Goal: Transaction & Acquisition: Download file/media

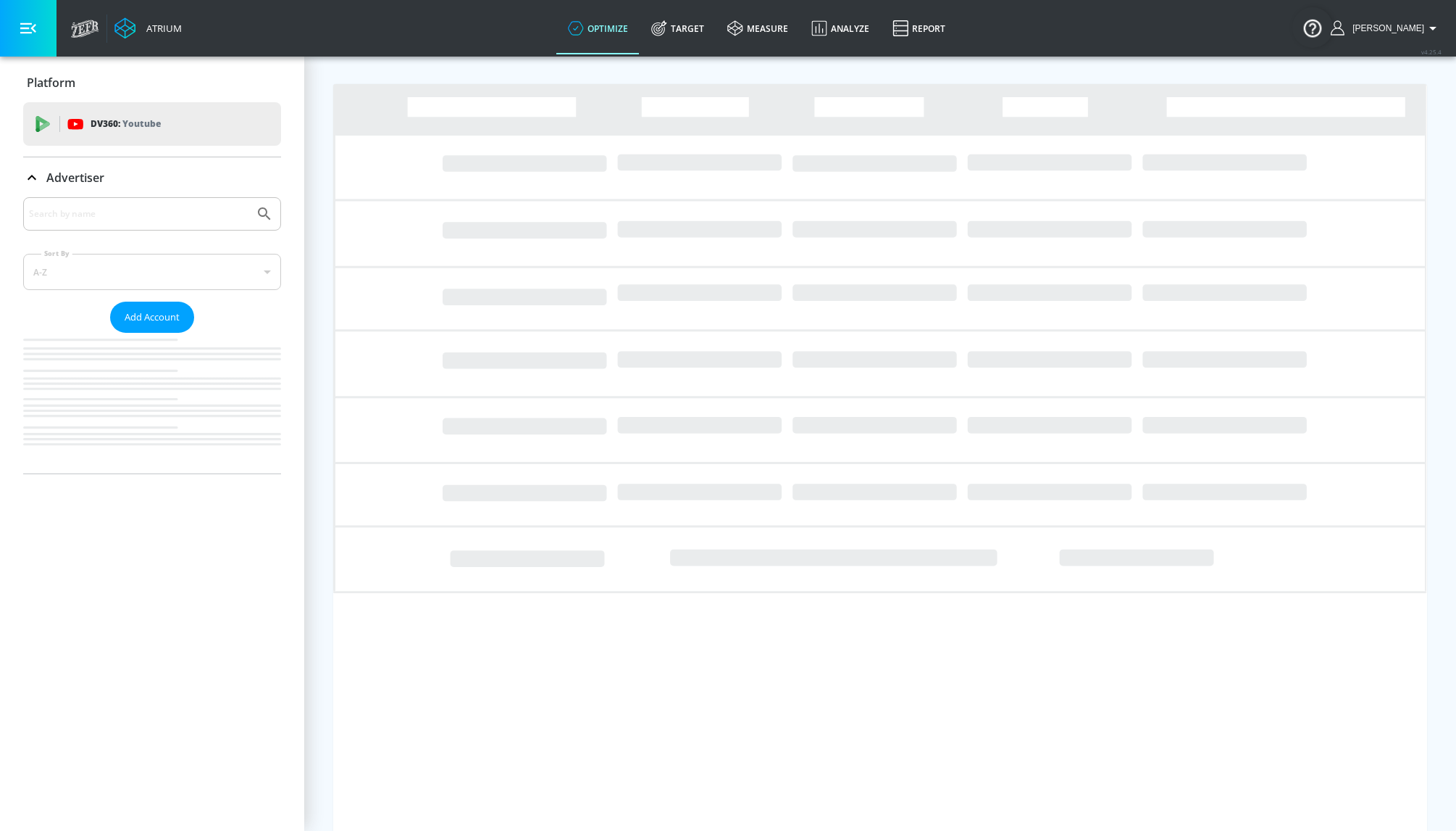
click at [151, 205] on input "Search by name" at bounding box center [139, 214] width 220 height 19
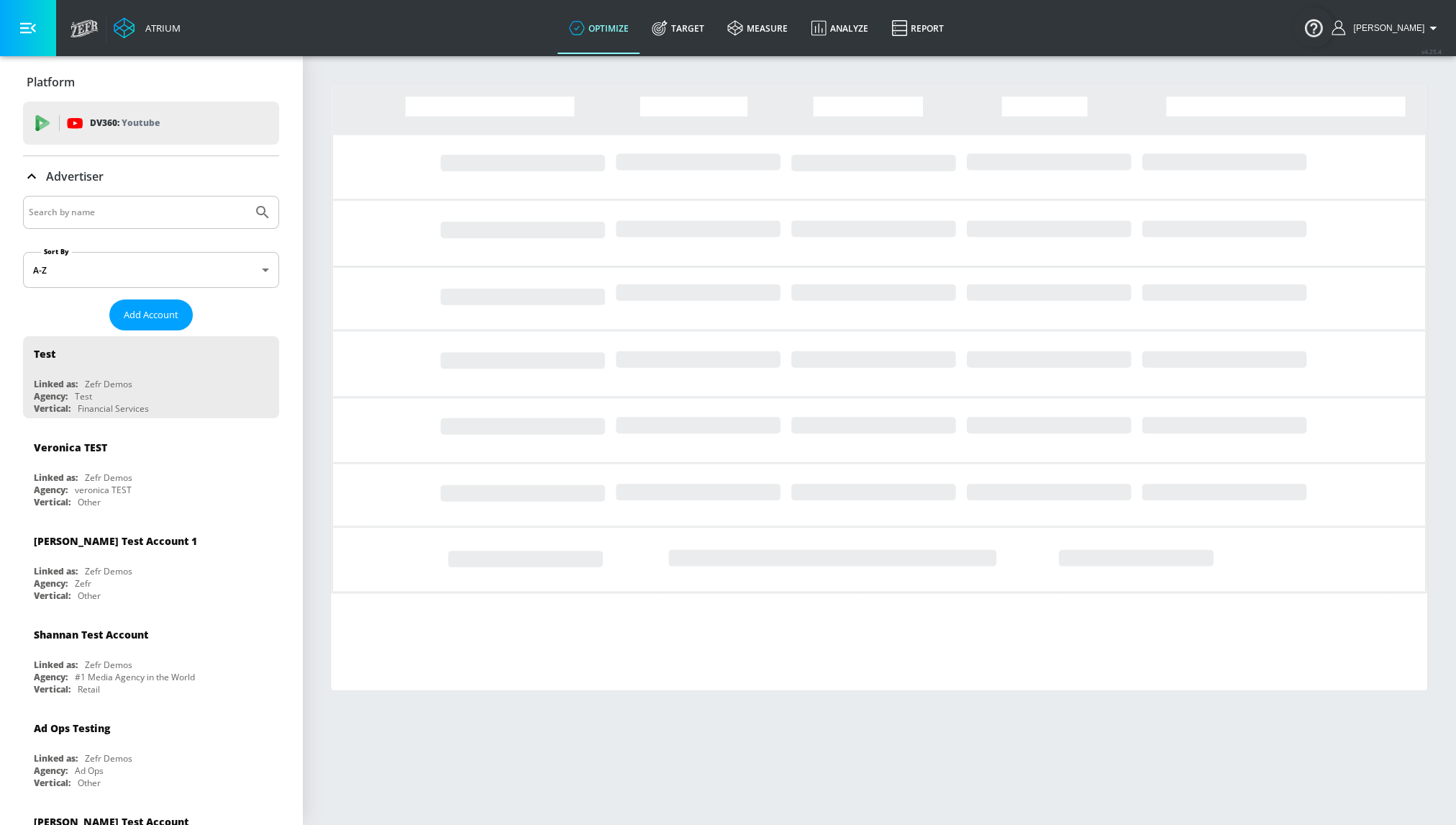
click at [145, 212] on input "Search by name" at bounding box center [138, 212] width 218 height 18
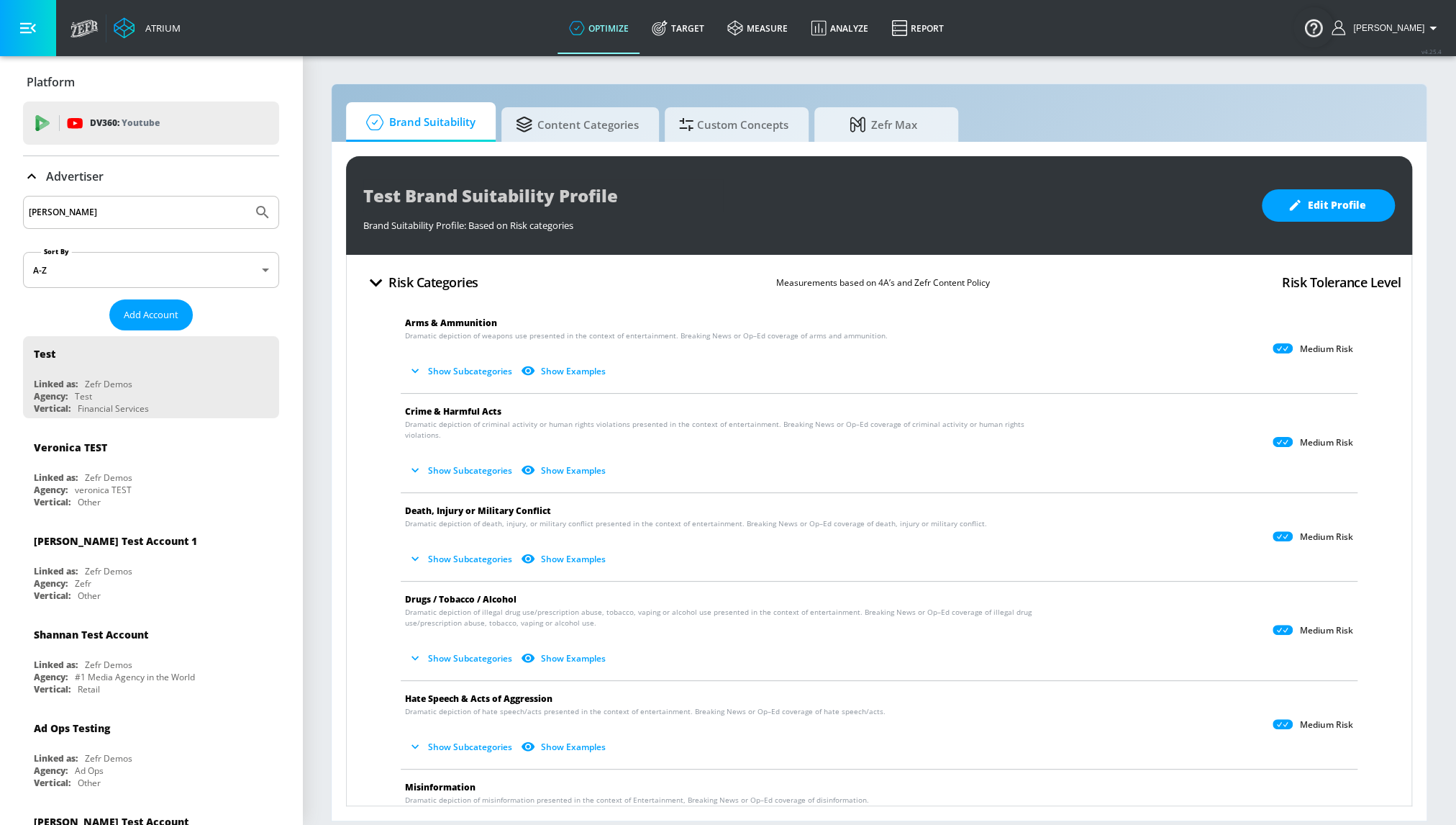
type input "[PERSON_NAME]"
click at [247, 197] on button "Submit Search" at bounding box center [262, 212] width 31 height 31
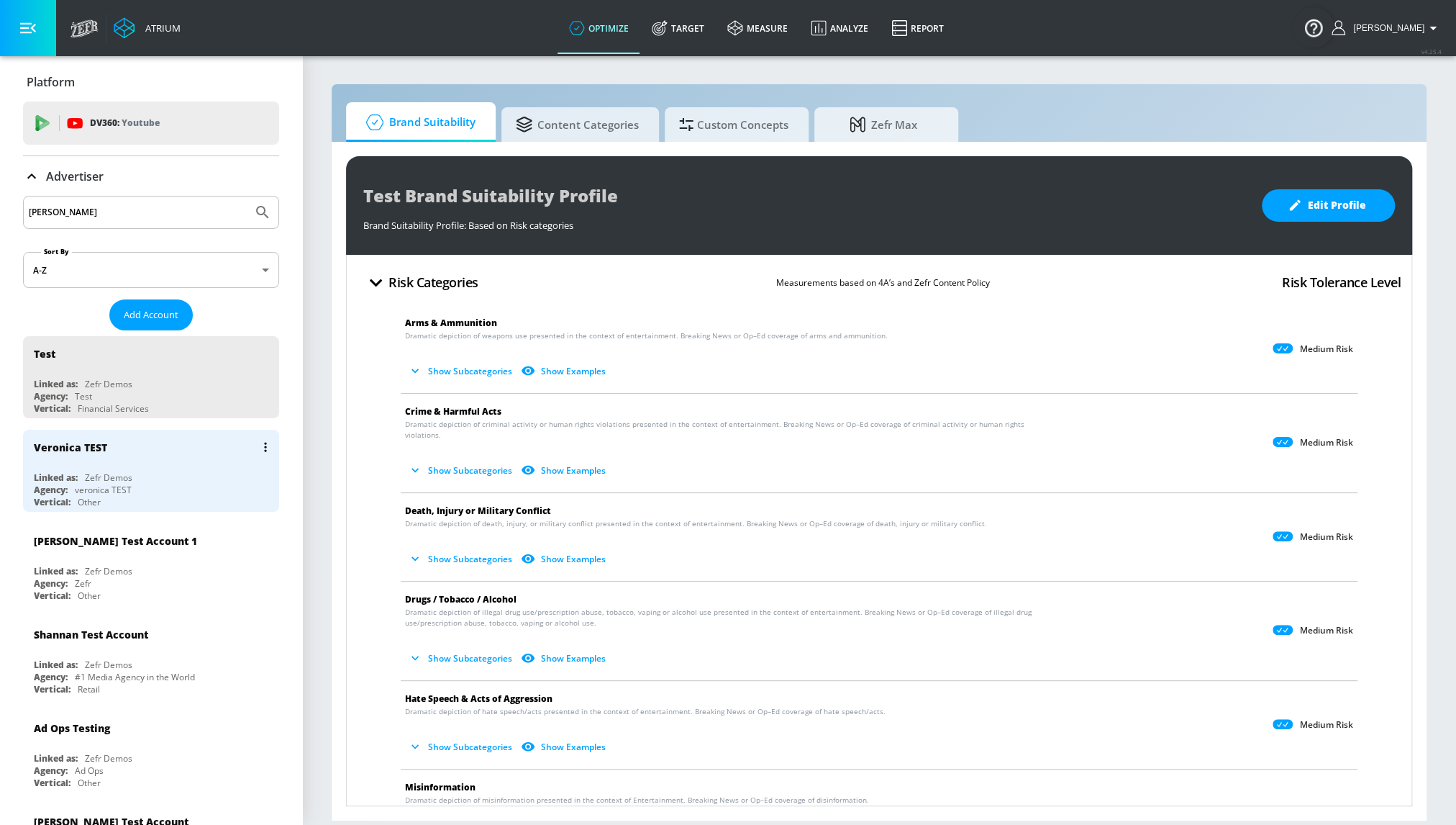
click at [103, 484] on div "veronica TEST" at bounding box center [103, 489] width 57 height 12
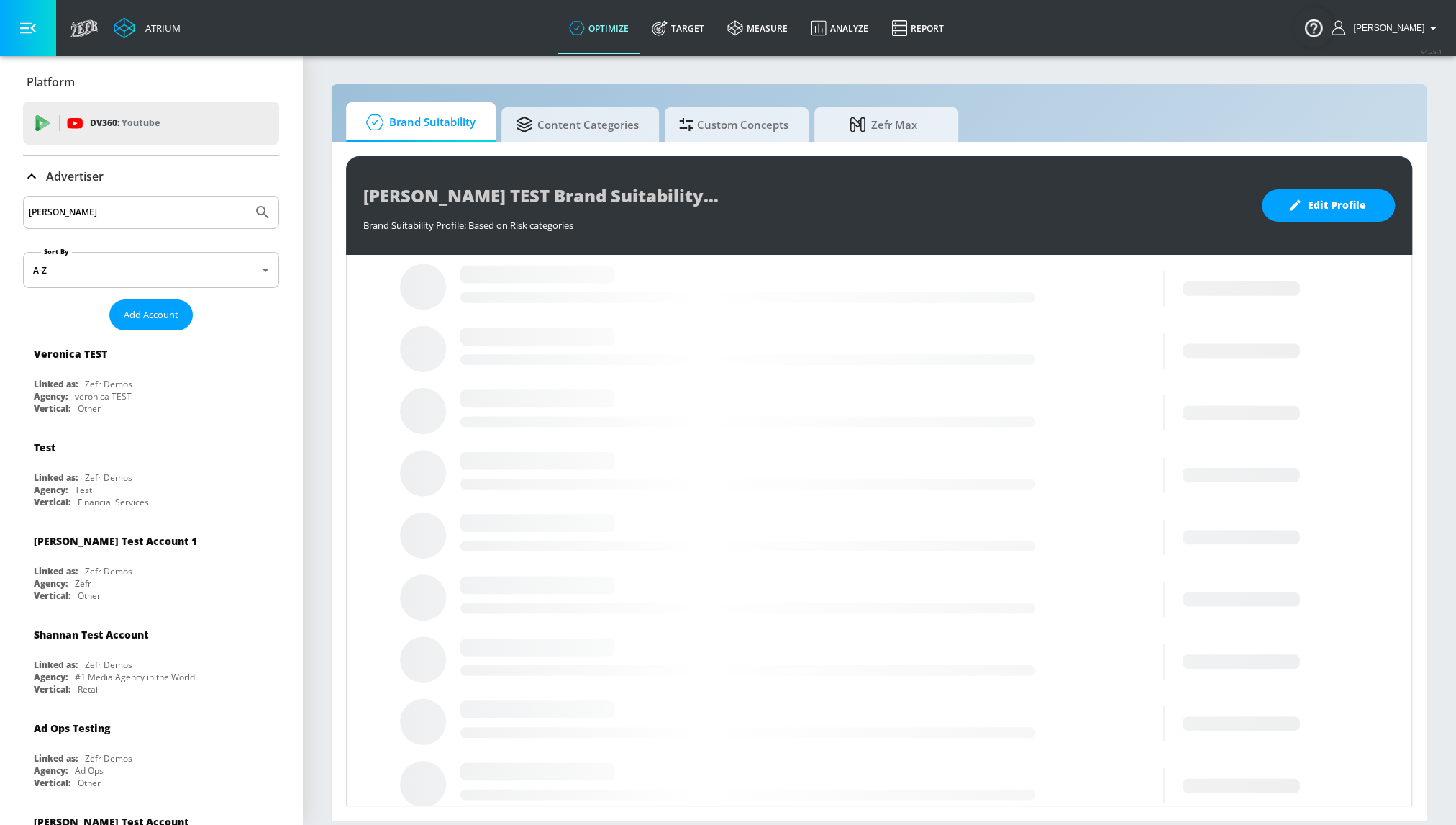
click at [720, 144] on div "[PERSON_NAME] TEST Brand Suitability Profile Brand Suitability Profile: Based o…" at bounding box center [879, 480] width 1095 height 678
click at [725, 133] on span "Custom Concepts" at bounding box center [734, 122] width 109 height 34
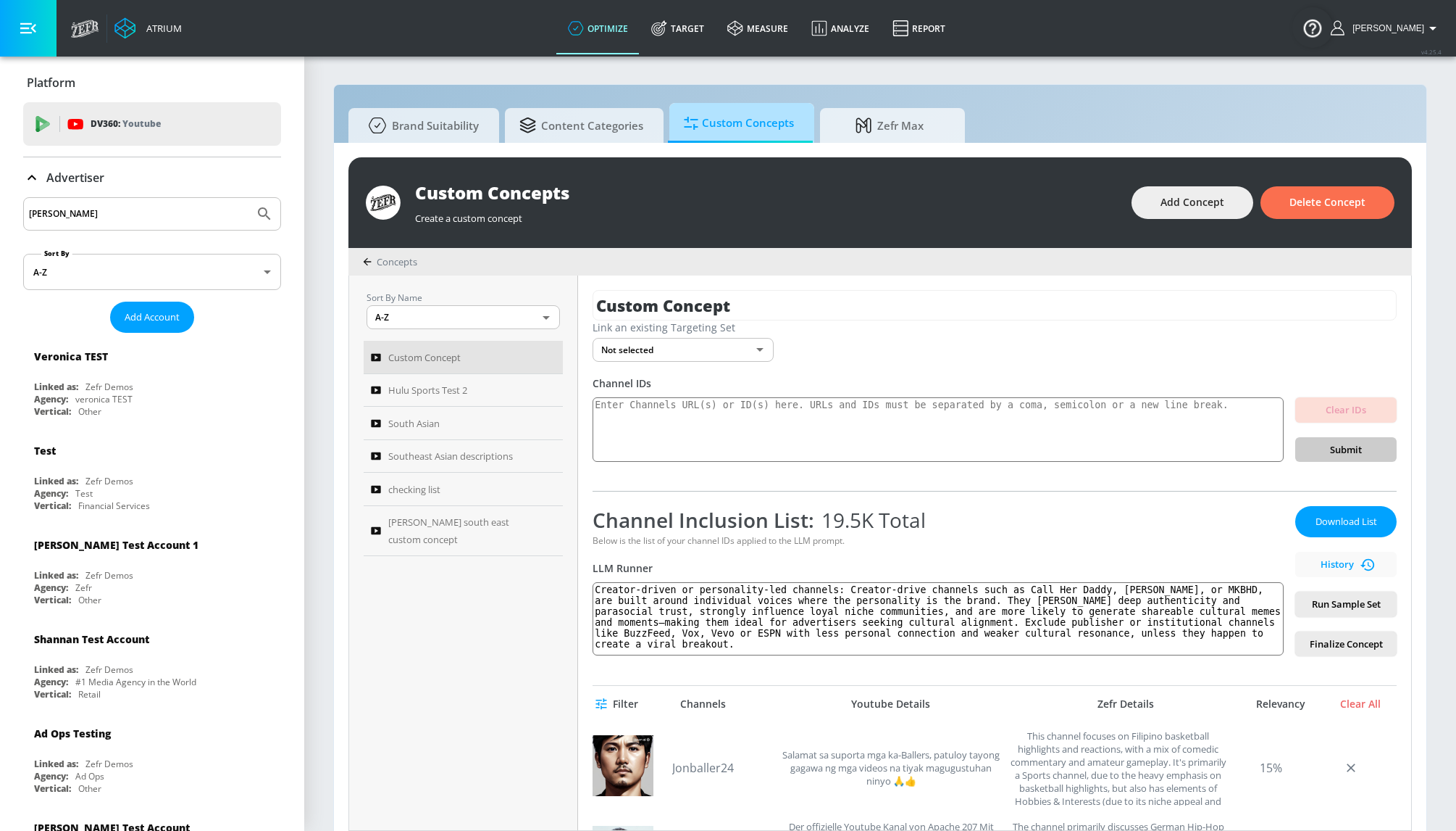
click at [731, 122] on span "Custom Concepts" at bounding box center [739, 123] width 110 height 34
click at [699, 21] on link "Target" at bounding box center [678, 28] width 76 height 52
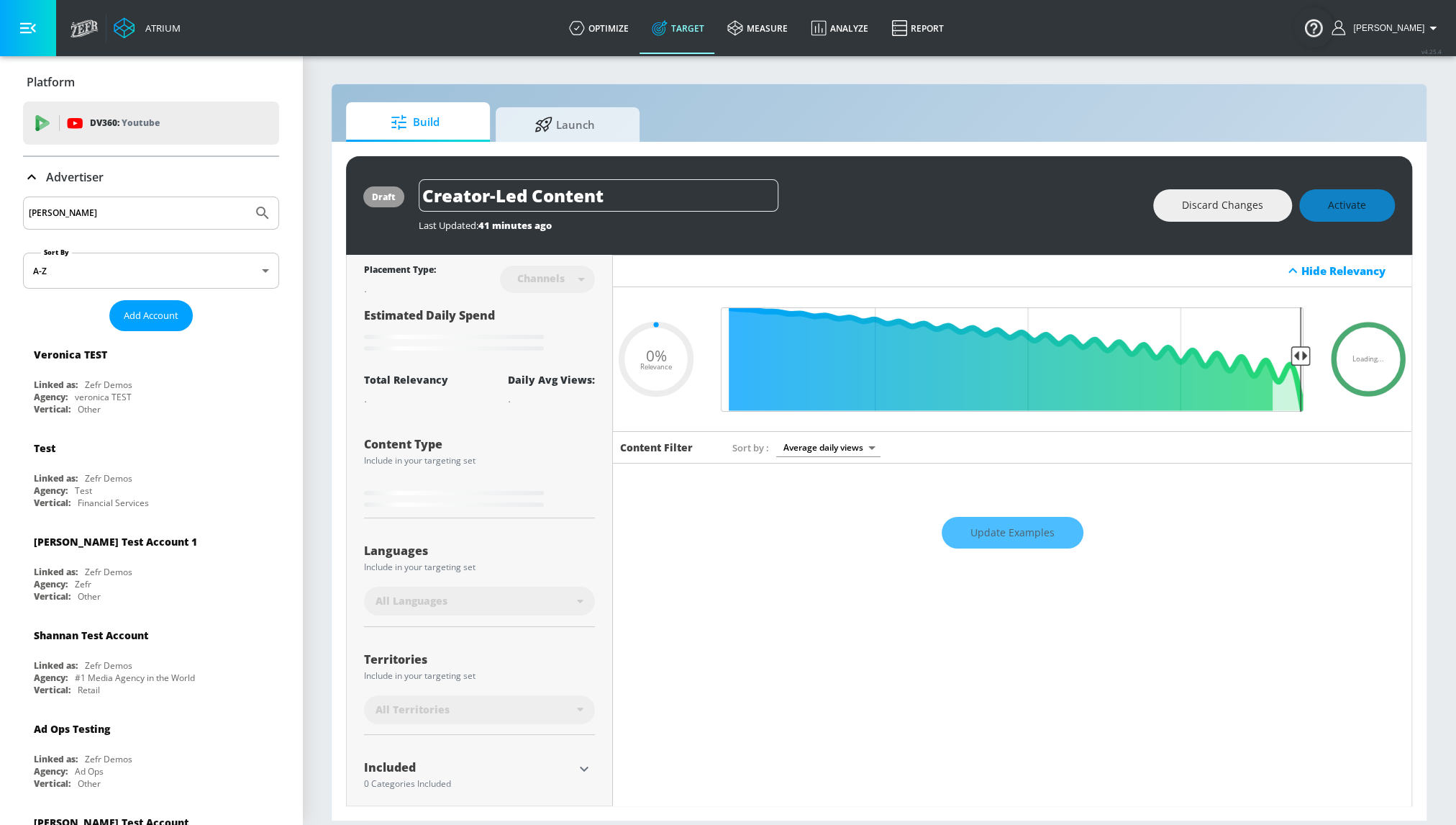
type input "0.78"
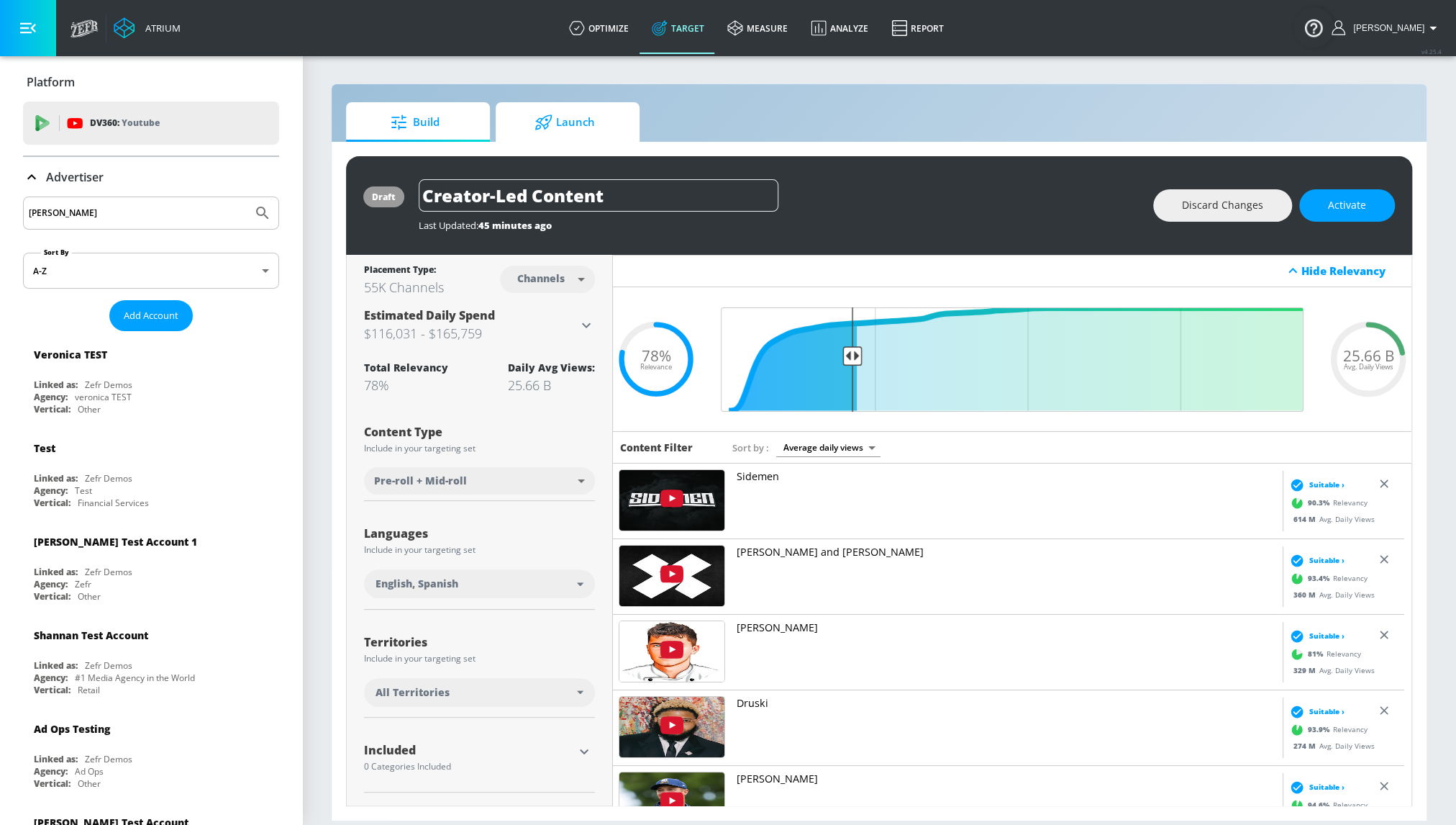
click at [604, 120] on span "Launch" at bounding box center [564, 122] width 109 height 34
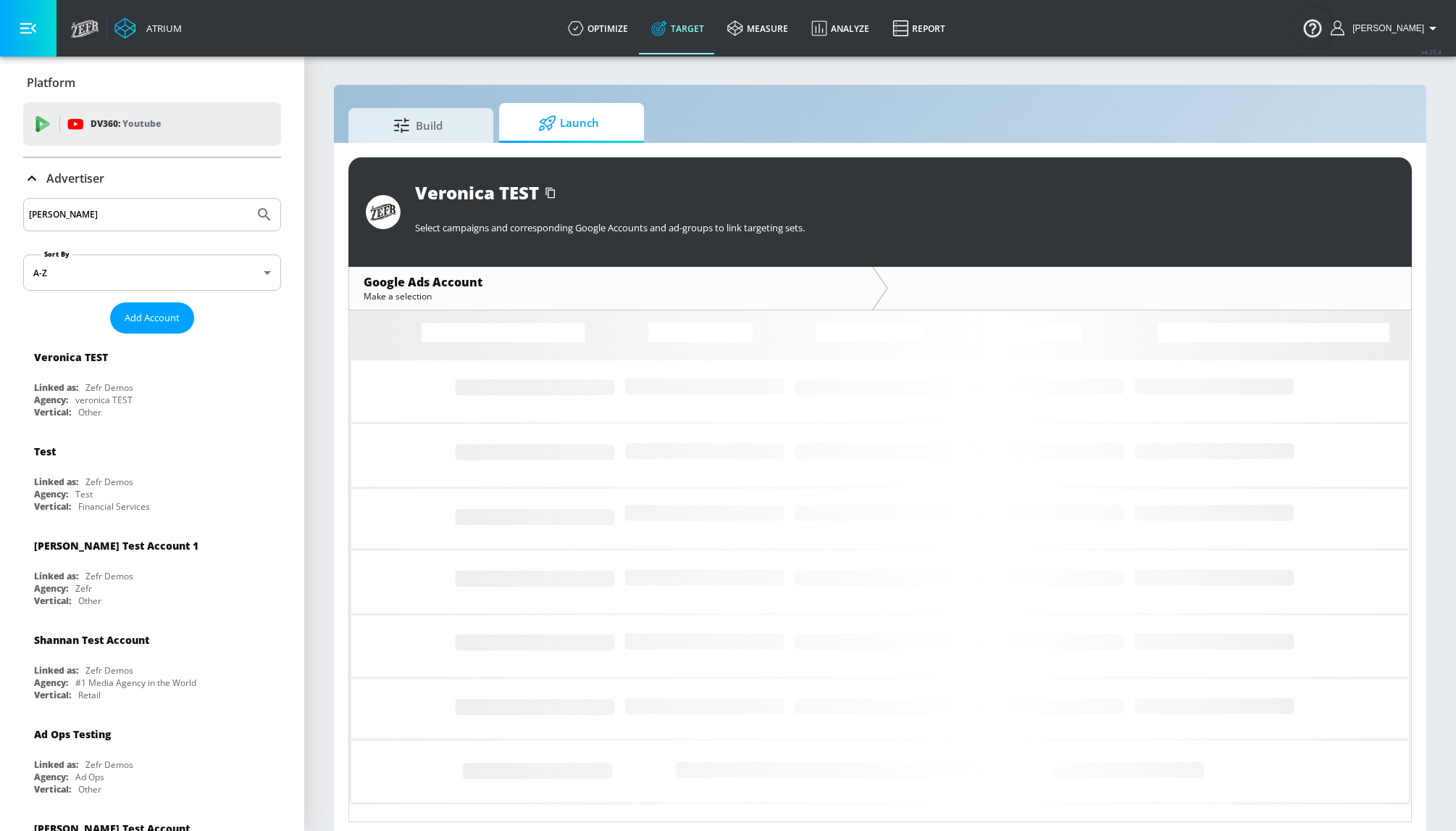
click at [712, 40] on link "Target" at bounding box center [678, 28] width 76 height 52
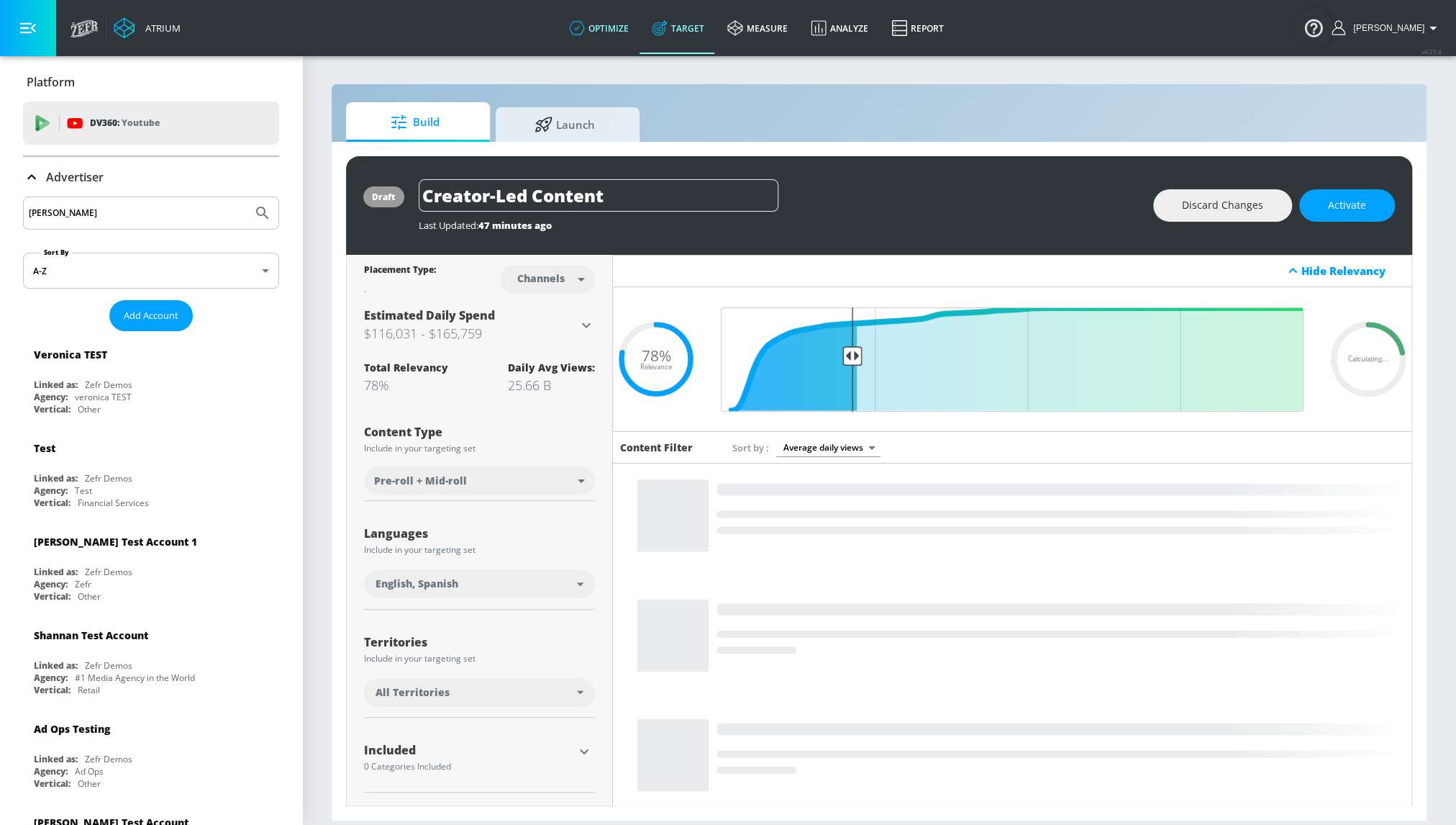
click at [625, 32] on link "optimize" at bounding box center [600, 28] width 83 height 52
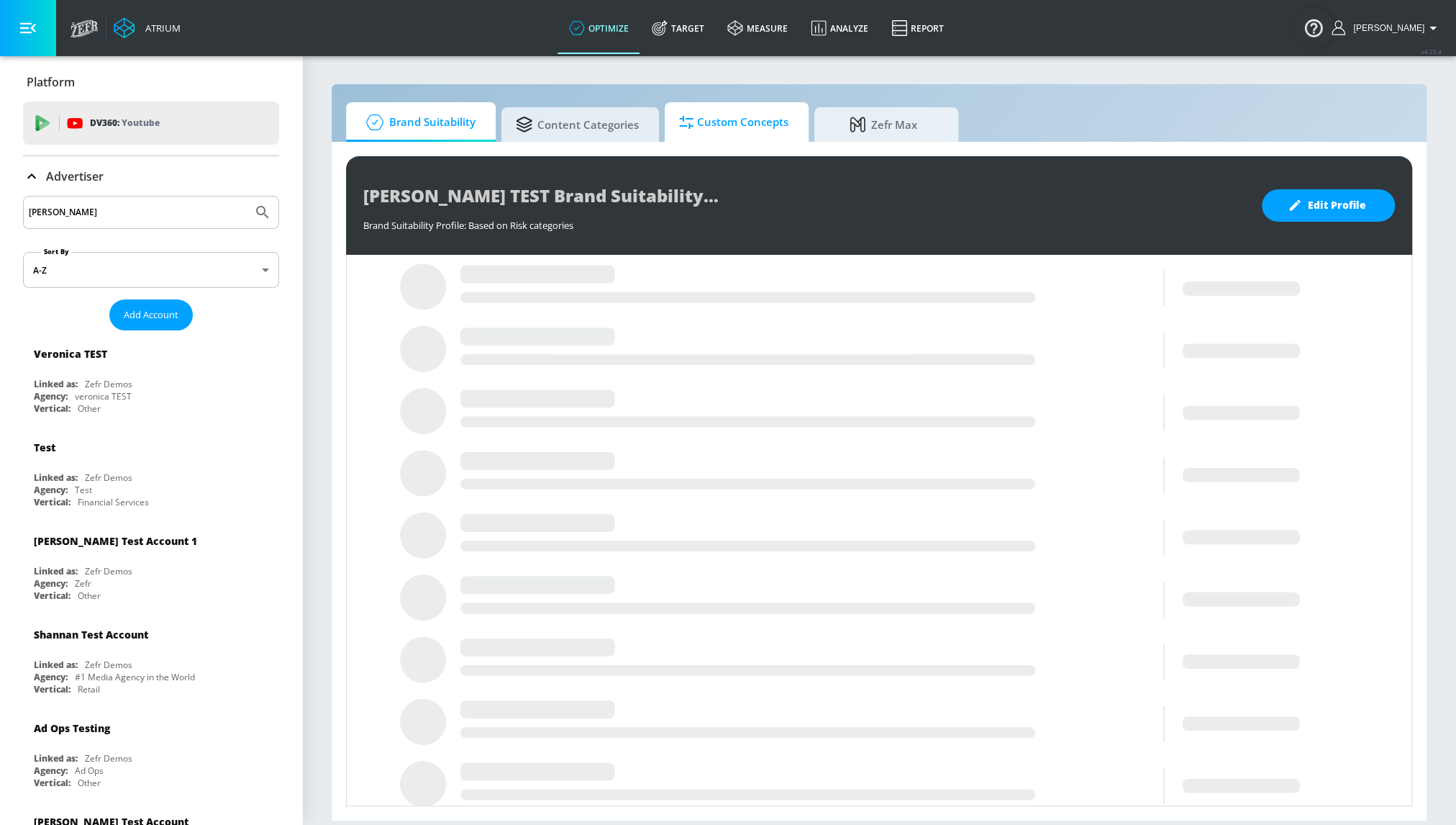
click at [770, 134] on span "Custom Concepts" at bounding box center [734, 122] width 109 height 34
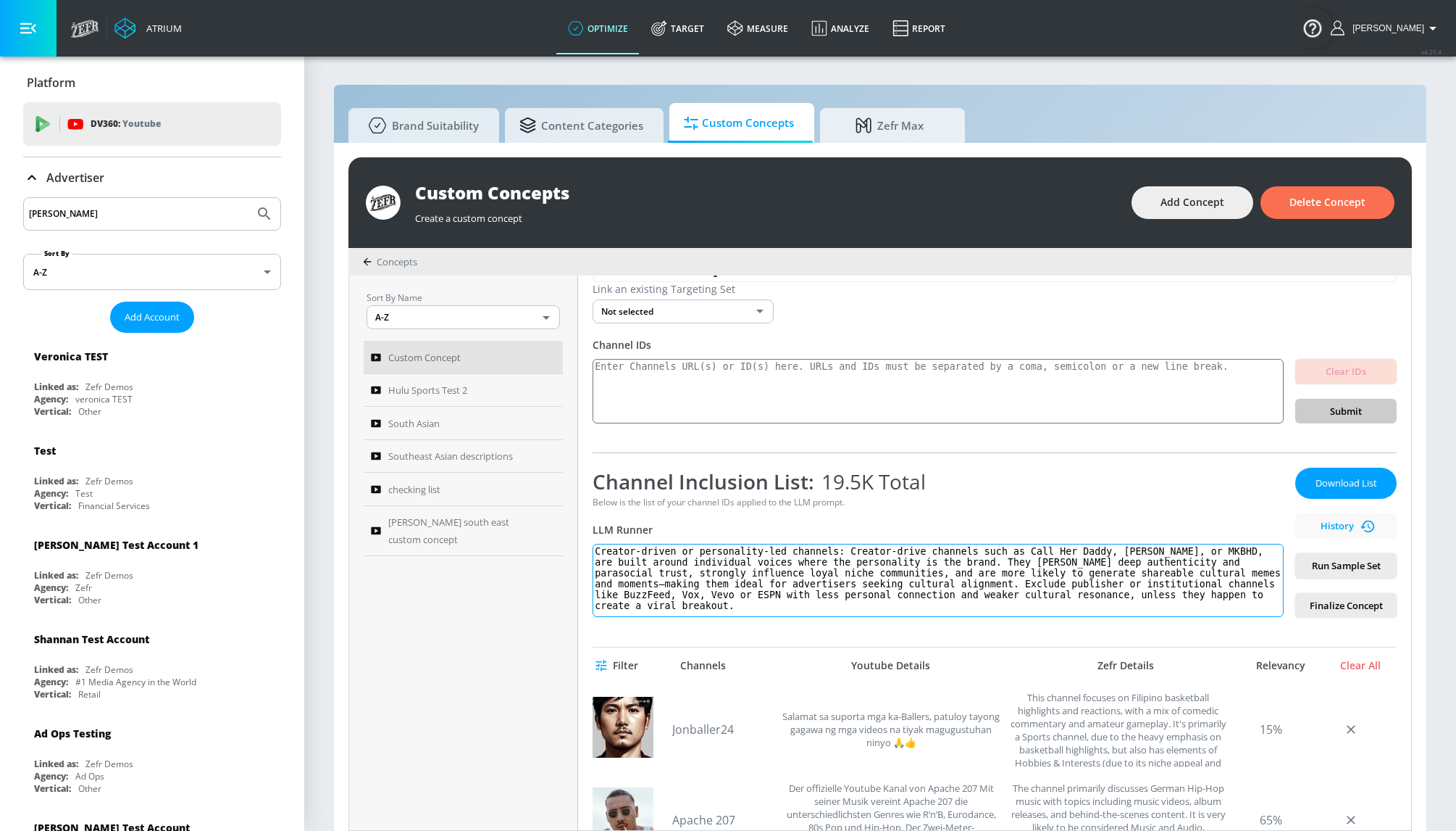
scroll to position [65, 0]
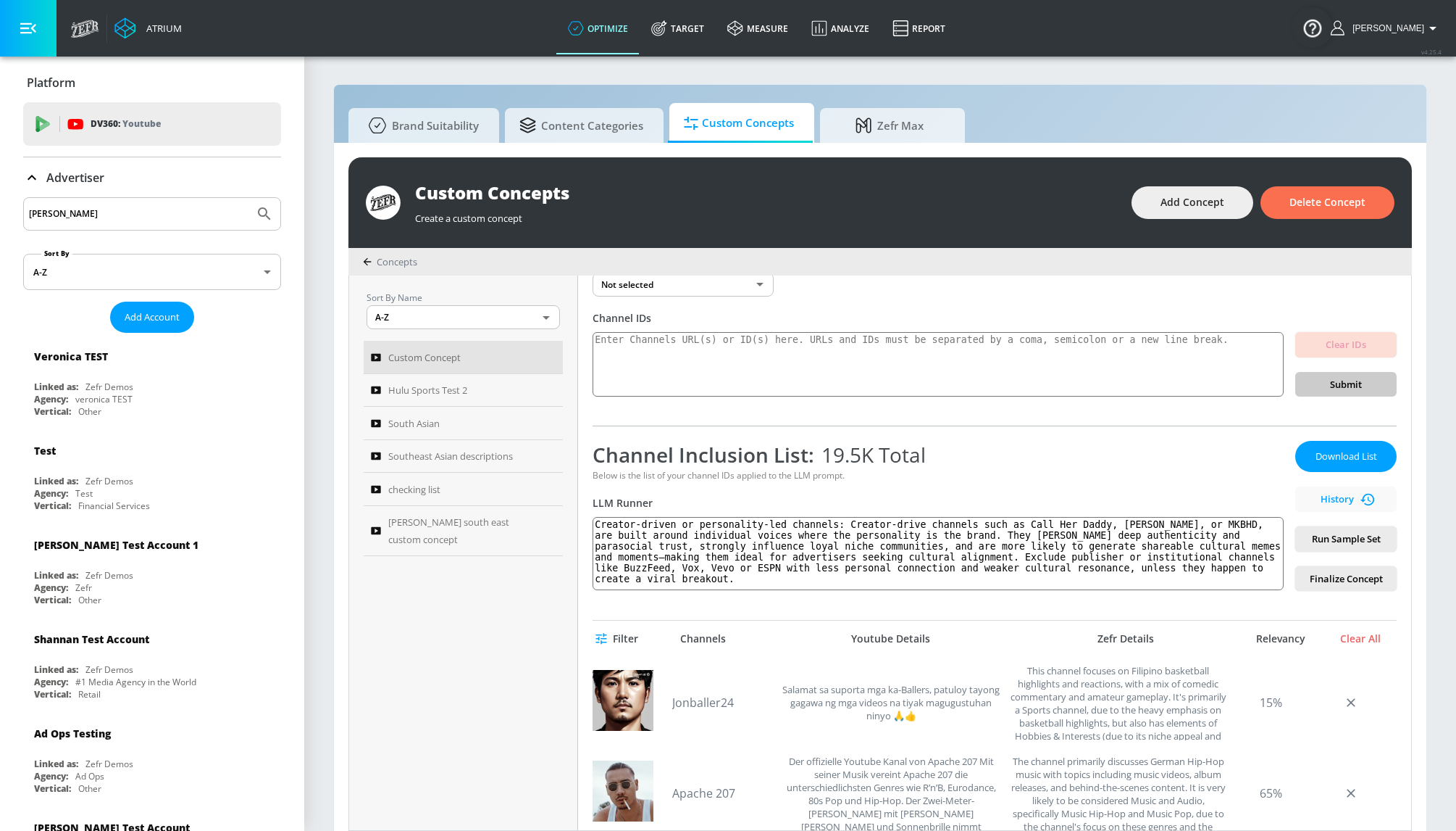
click at [1146, 459] on div "Channel Inclusion List: 19.5K Total" at bounding box center [938, 455] width 691 height 28
click at [1342, 459] on span "Download List" at bounding box center [1346, 456] width 73 height 17
